Goal: Task Accomplishment & Management: Use online tool/utility

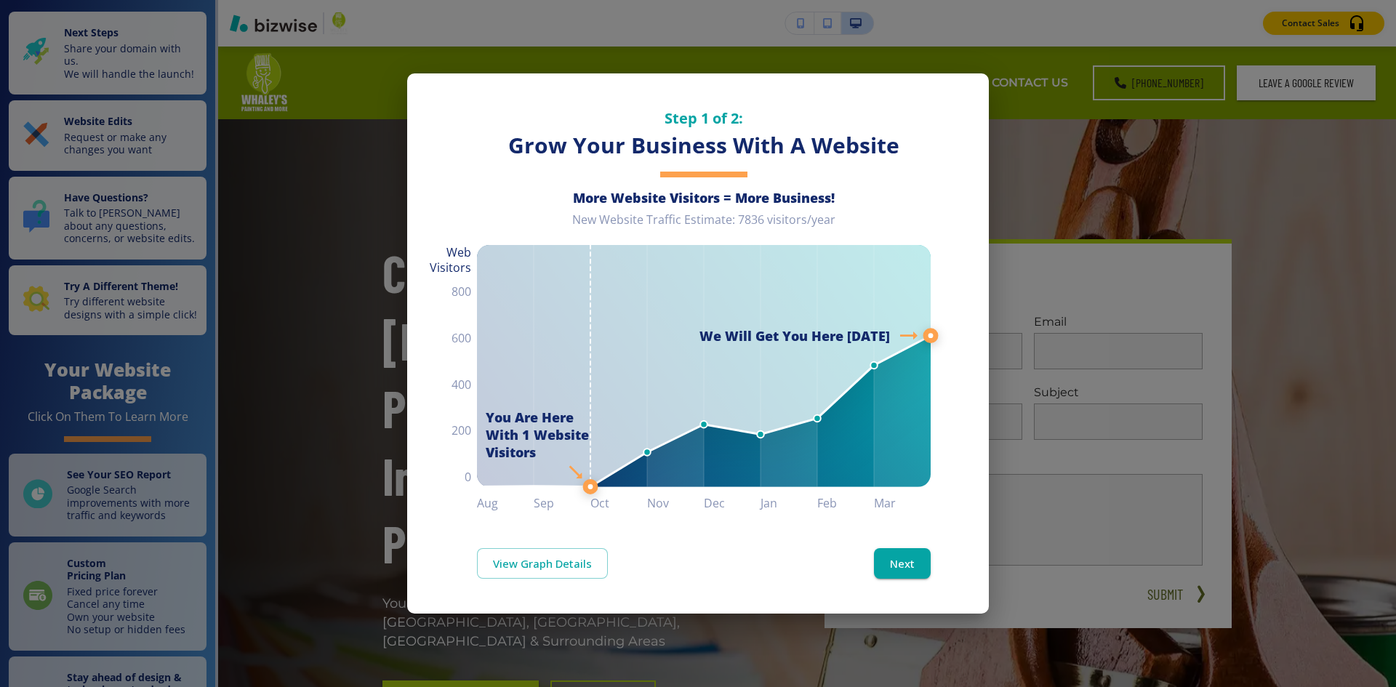
click at [1012, 225] on div "Step 1 of 2: Grow Your Business With A Website More Website Visitors = More Bus…" at bounding box center [698, 343] width 1396 height 687
click at [892, 563] on button "Next" at bounding box center [902, 563] width 57 height 31
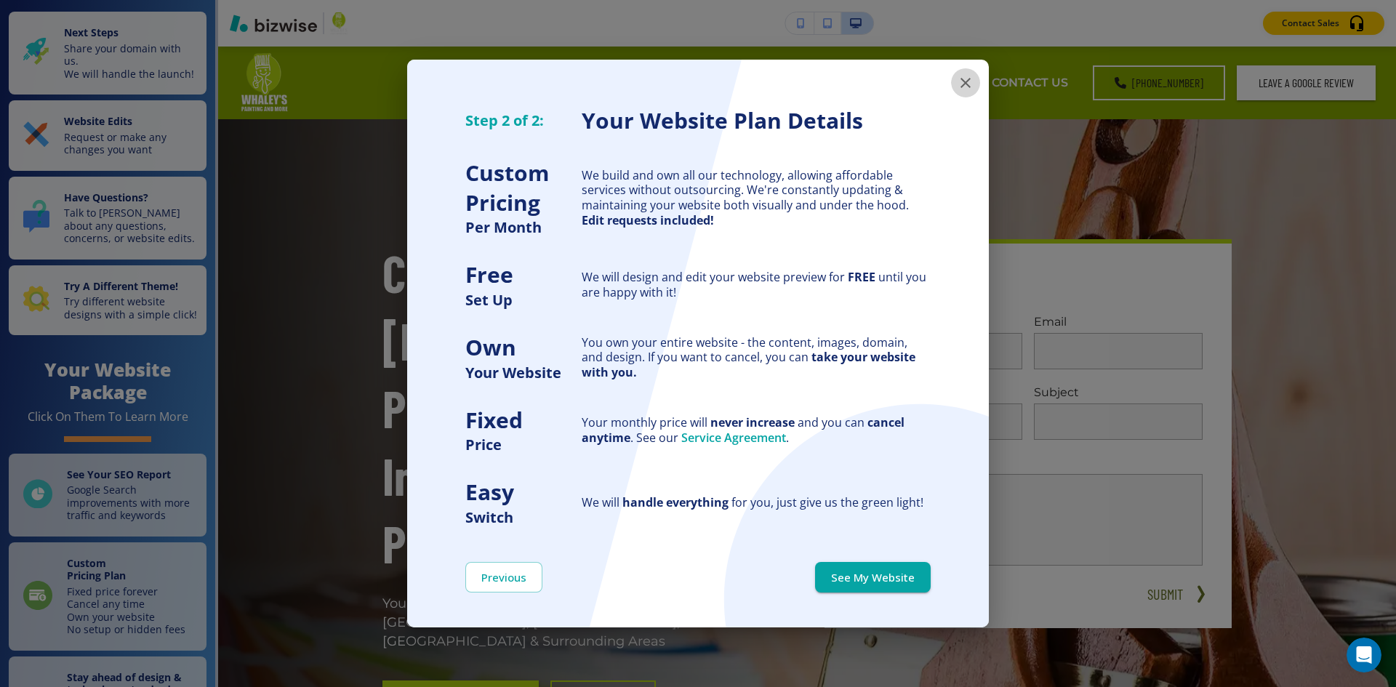
click at [972, 85] on icon "button" at bounding box center [965, 82] width 17 height 17
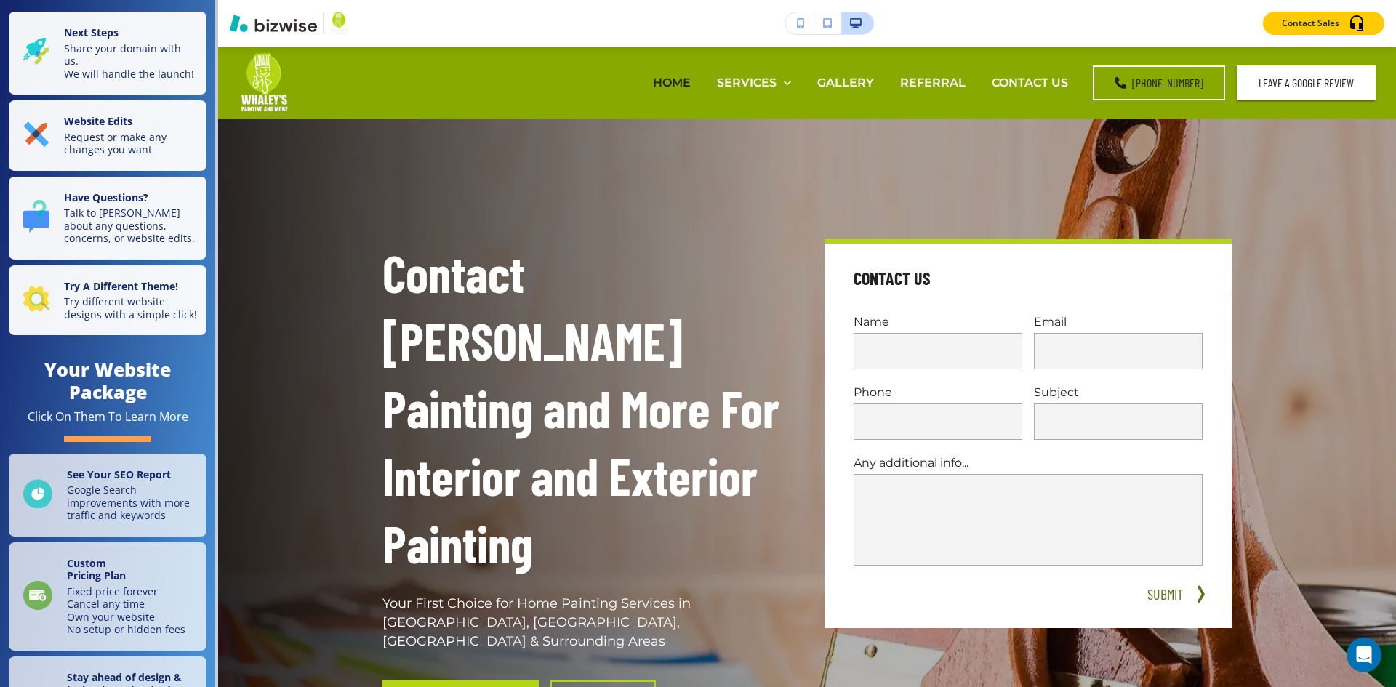
click at [291, 28] on img "button" at bounding box center [273, 23] width 87 height 17
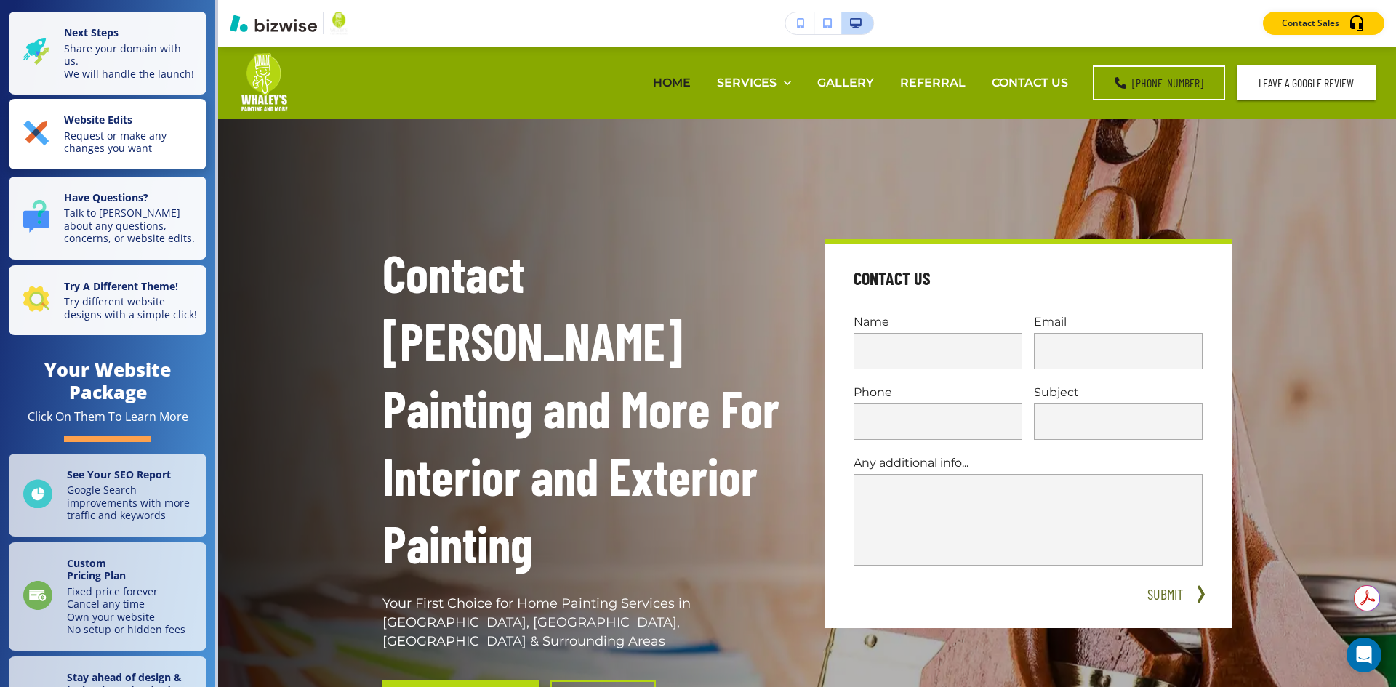
click at [93, 145] on p "Request or make any changes you want" at bounding box center [131, 141] width 134 height 25
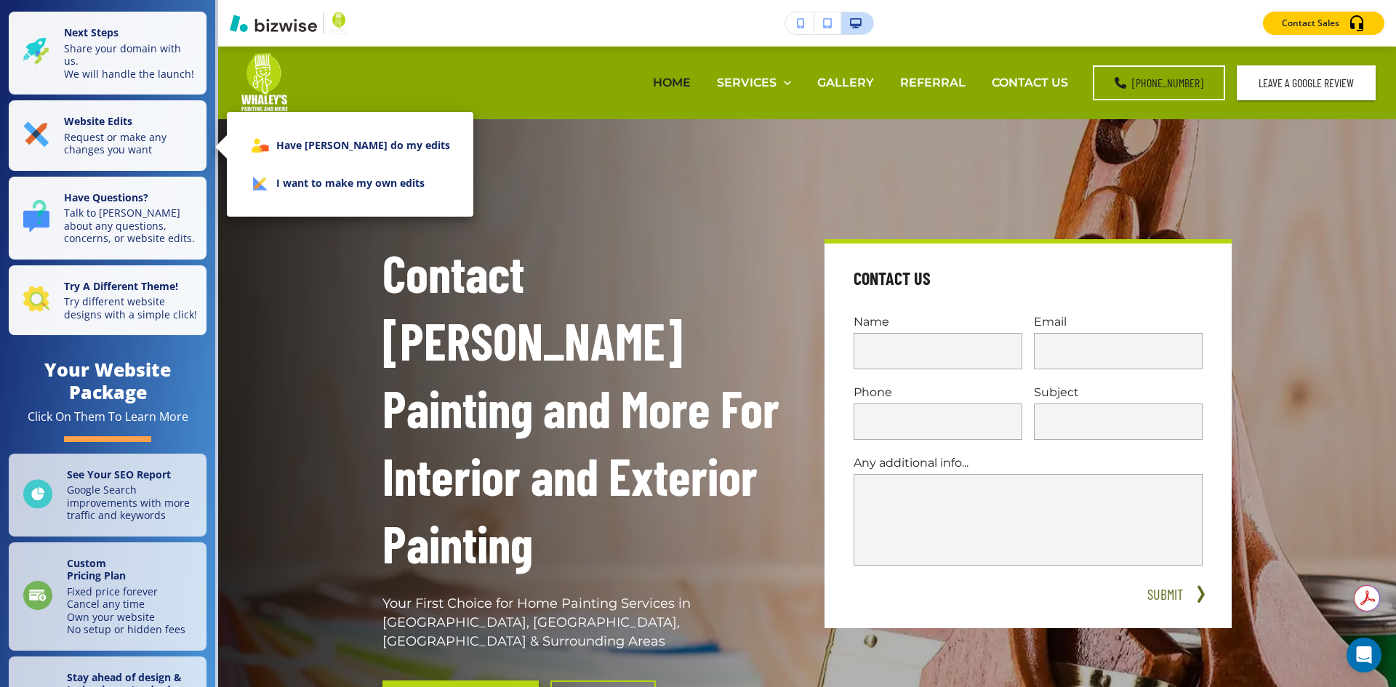
click at [805, 20] on div at bounding box center [698, 343] width 1396 height 687
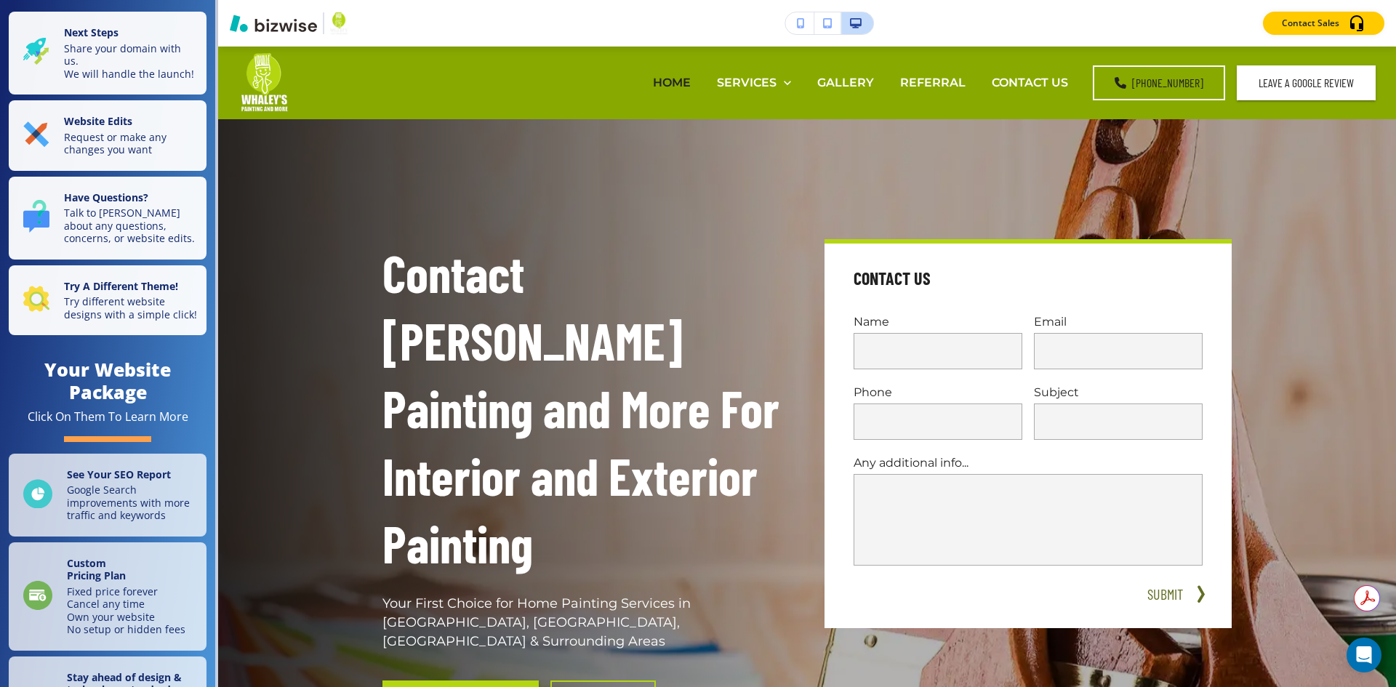
click at [800, 25] on icon "button" at bounding box center [801, 23] width 8 height 10
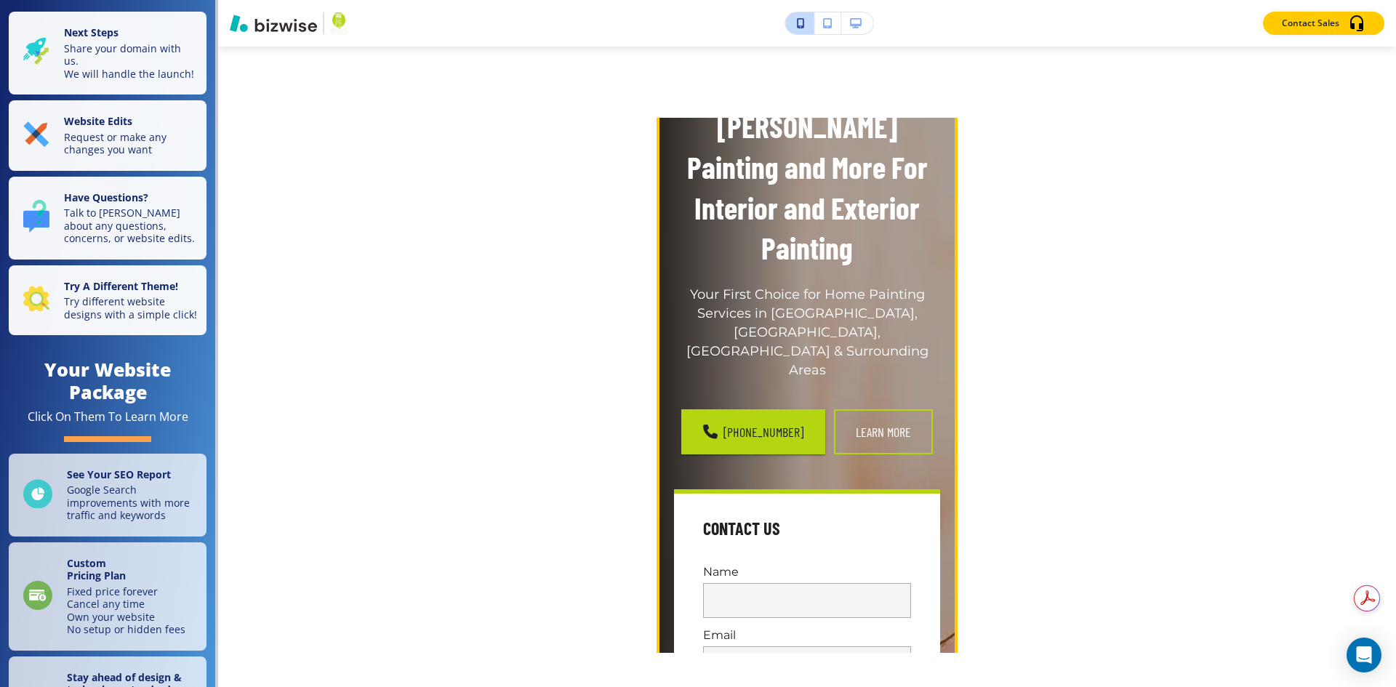
scroll to position [363, 0]
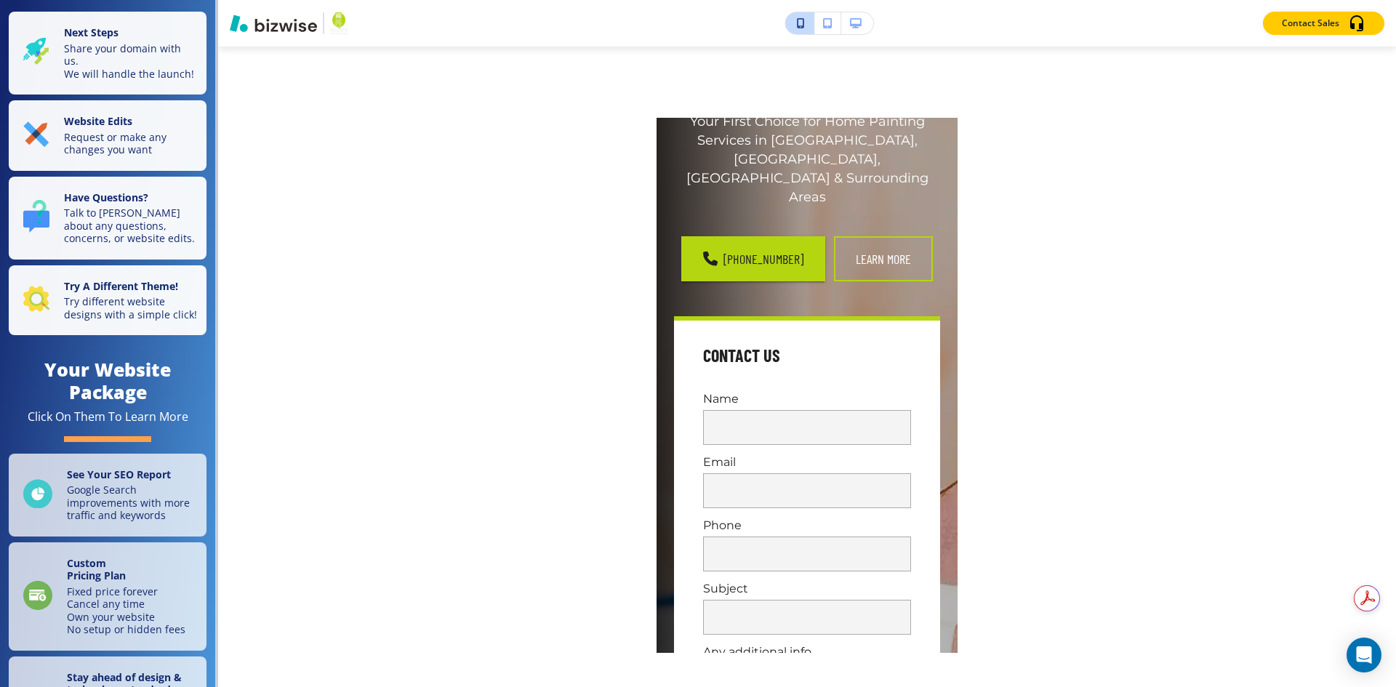
click at [818, 19] on button "button" at bounding box center [827, 23] width 27 height 22
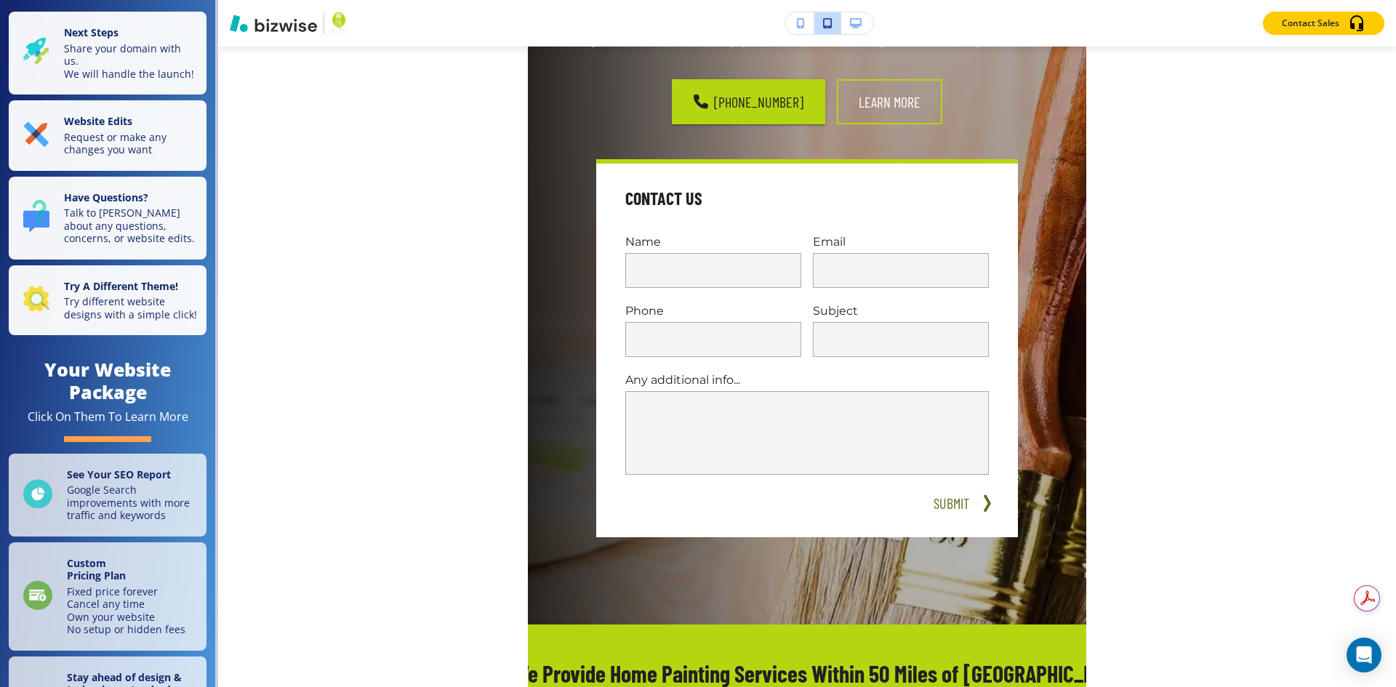
click at [861, 15] on button "button" at bounding box center [857, 23] width 32 height 22
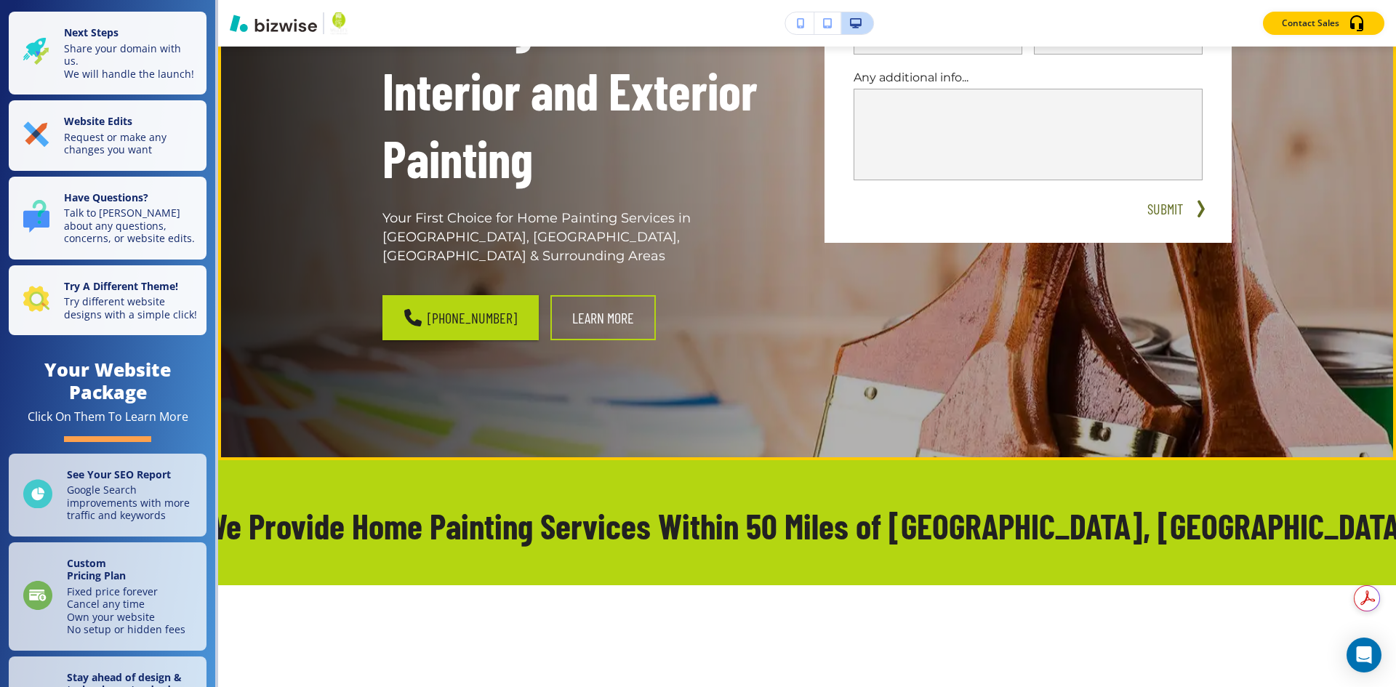
scroll to position [676, 0]
